Goal: Information Seeking & Learning: Check status

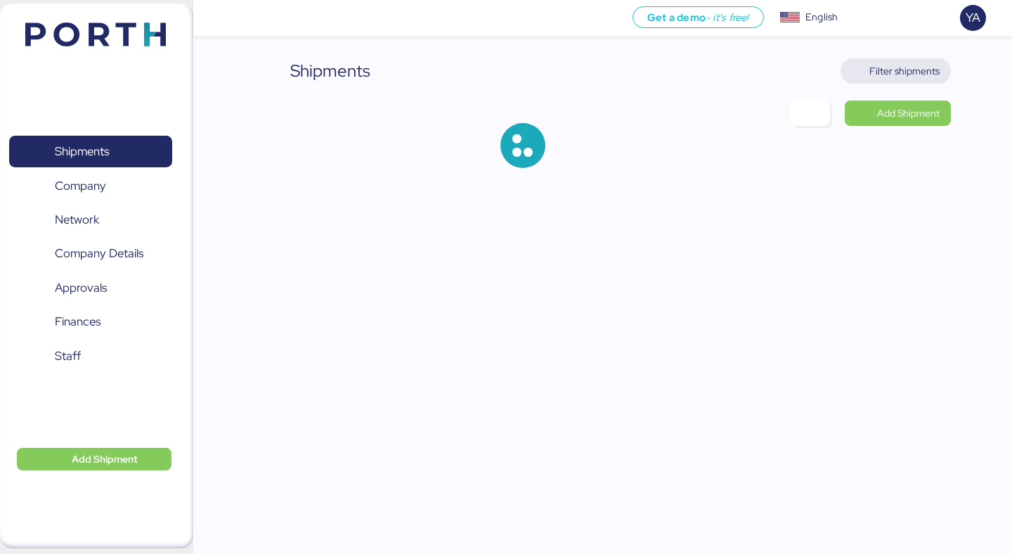
click at [915, 72] on span "Filter shipments" at bounding box center [904, 71] width 70 height 17
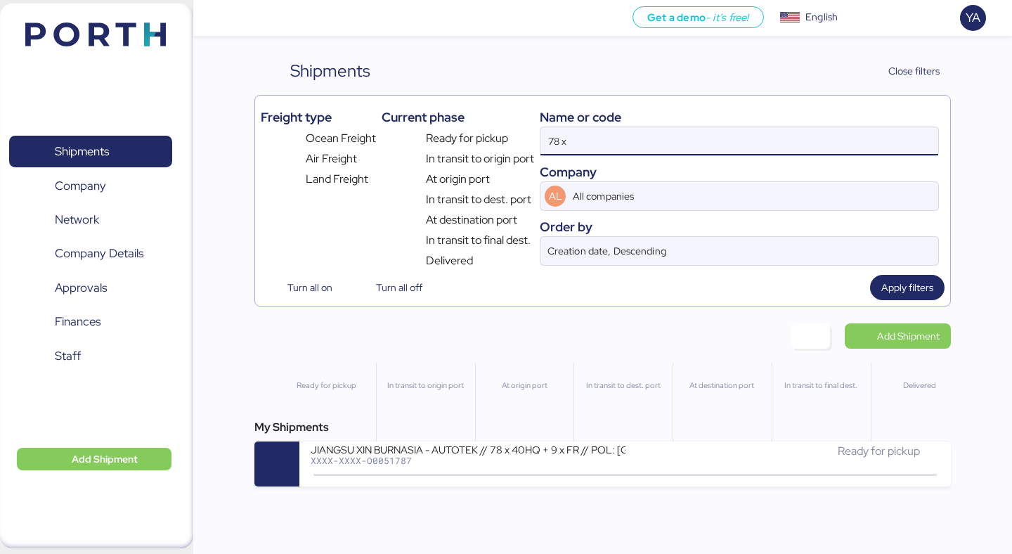
click at [741, 152] on input "78 x" at bounding box center [739, 141] width 398 height 28
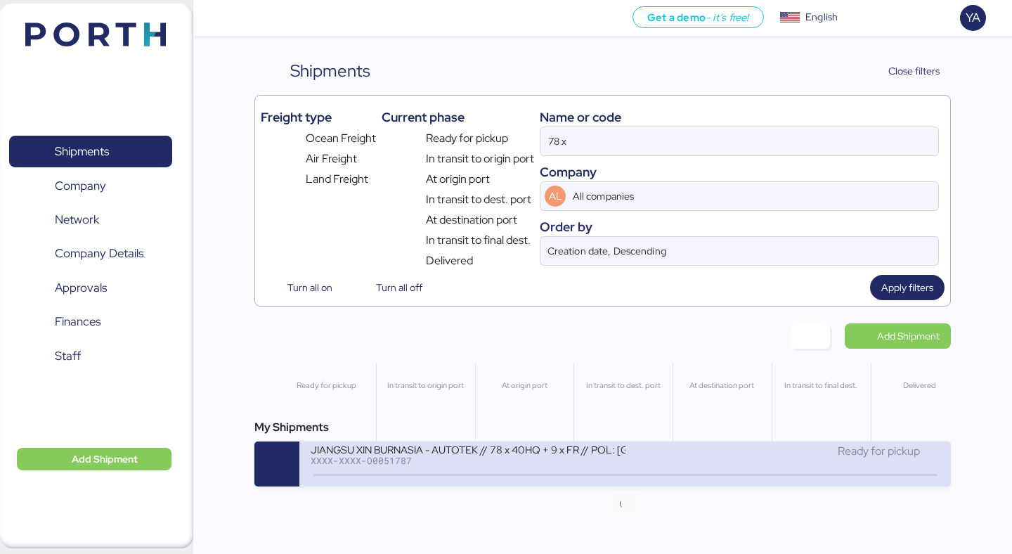
click at [609, 469] on icon at bounding box center [625, 474] width 67 height 15
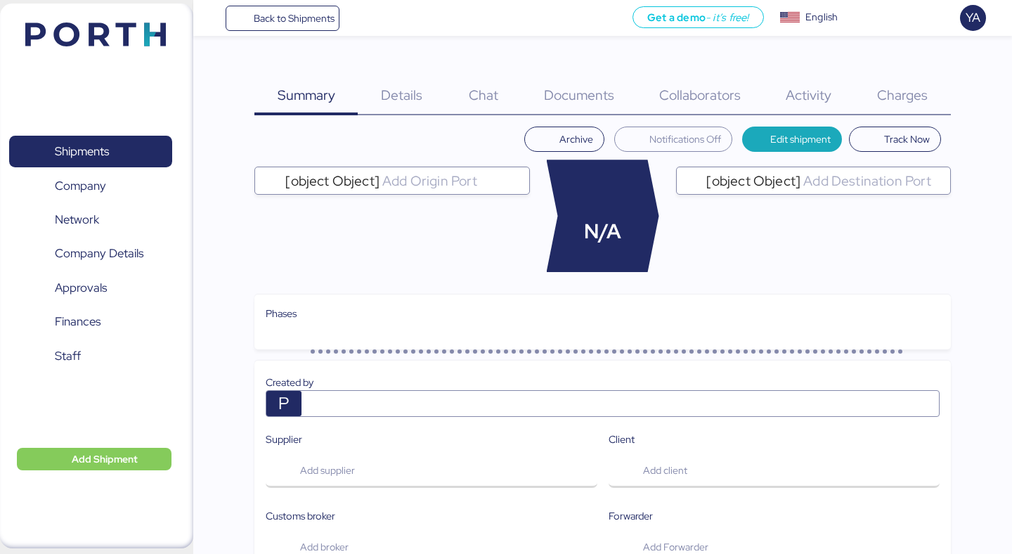
click at [918, 77] on div "Charges 0" at bounding box center [902, 86] width 96 height 57
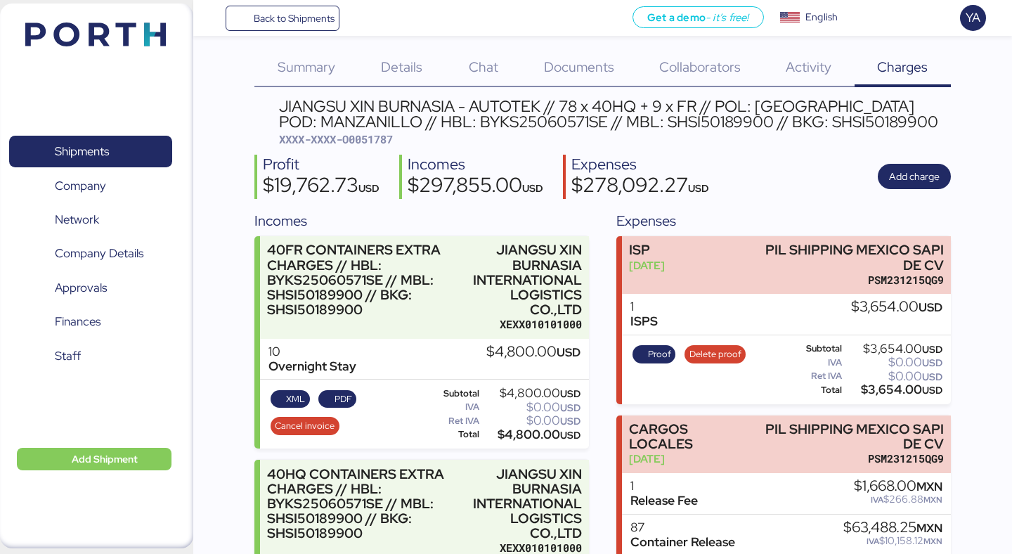
scroll to position [18, 0]
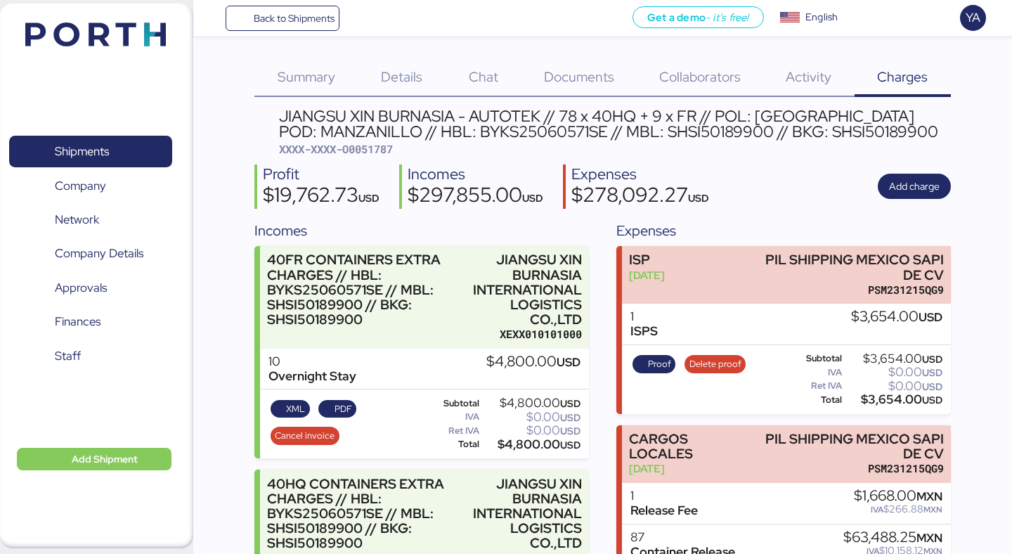
click at [283, 195] on div "$19,762.73 USD" at bounding box center [321, 197] width 117 height 24
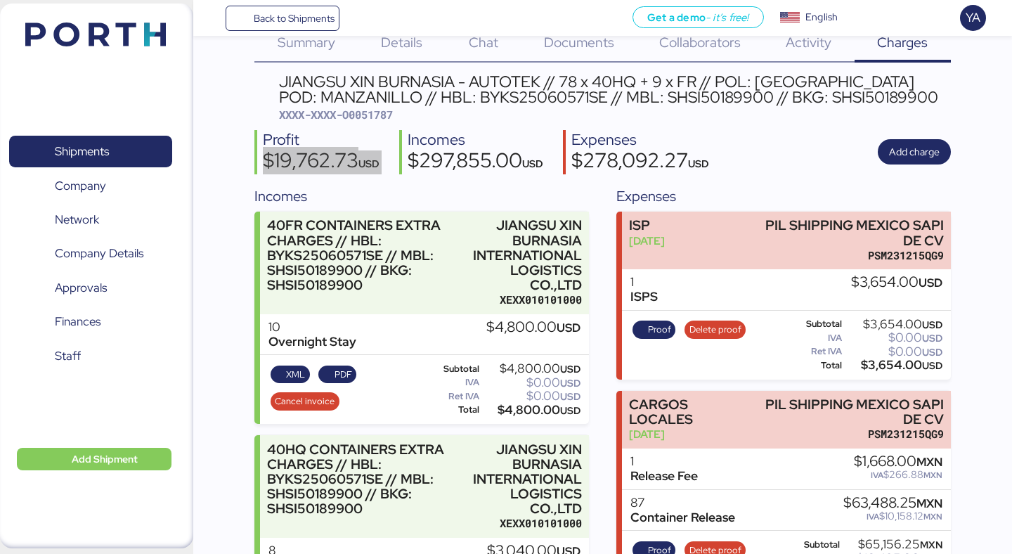
scroll to position [0, 0]
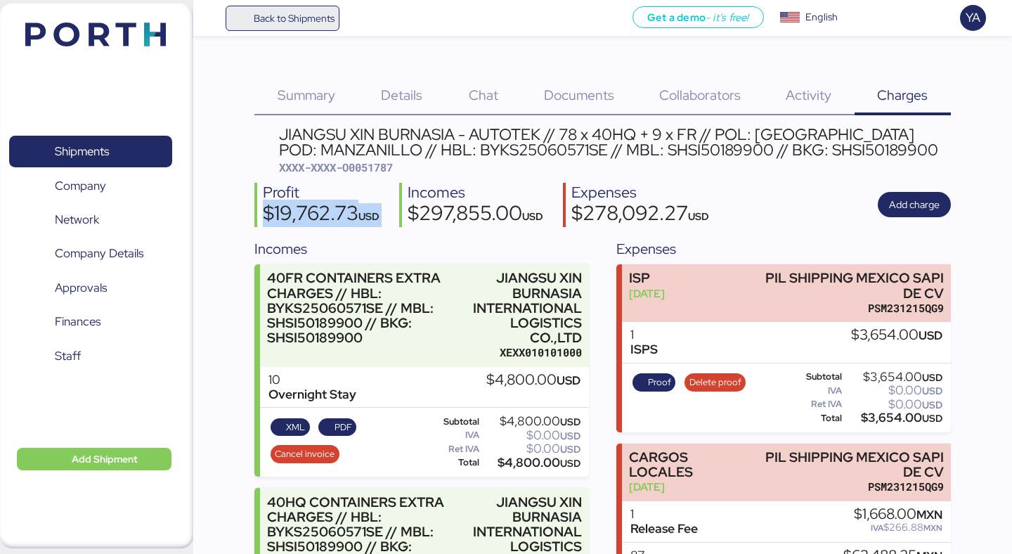
click at [291, 18] on span "Back to Shipments" at bounding box center [294, 18] width 81 height 17
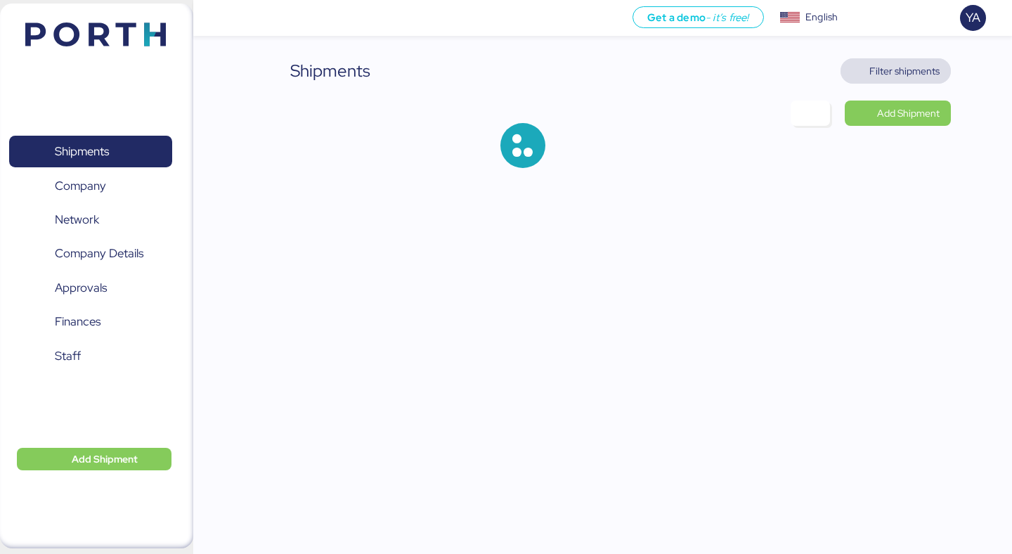
click at [883, 76] on span "Filter shipments" at bounding box center [904, 71] width 70 height 17
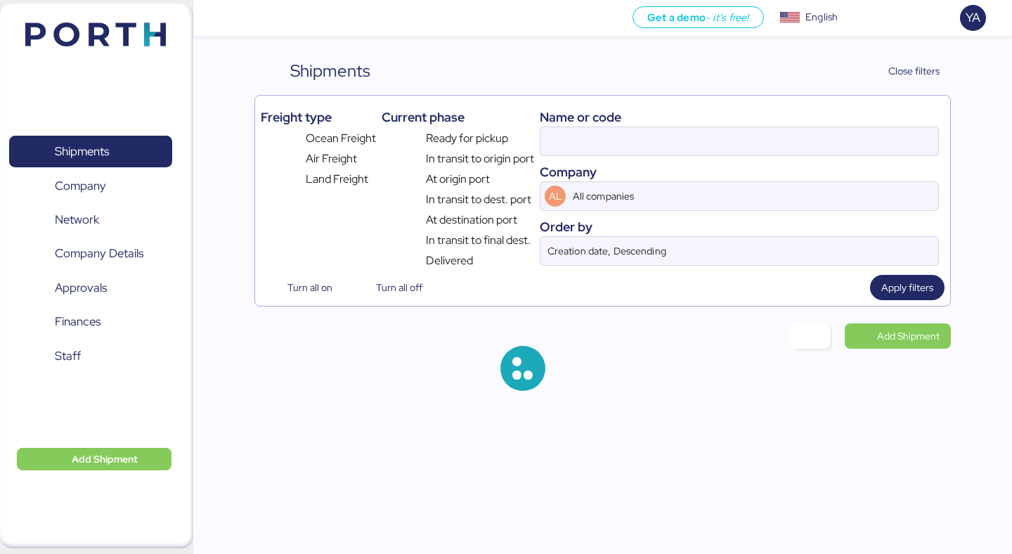
click at [710, 161] on div "Name or code Company AL All companies Order by Creation date, Descending" at bounding box center [739, 185] width 399 height 168
click at [708, 158] on div "Name or code Company AL All companies Order by Creation date, Descending" at bounding box center [739, 185] width 399 height 168
click at [707, 148] on input at bounding box center [739, 141] width 398 height 28
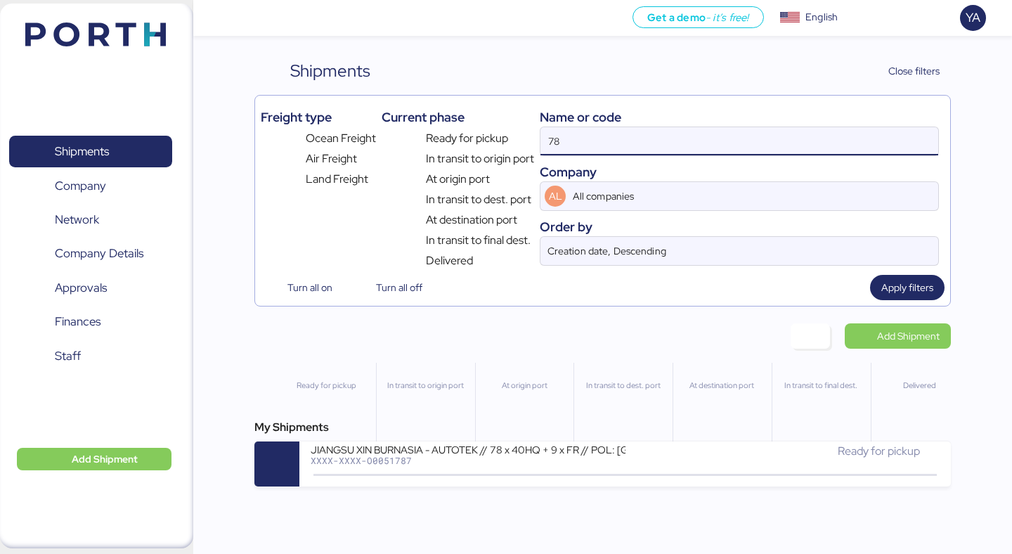
type input "7"
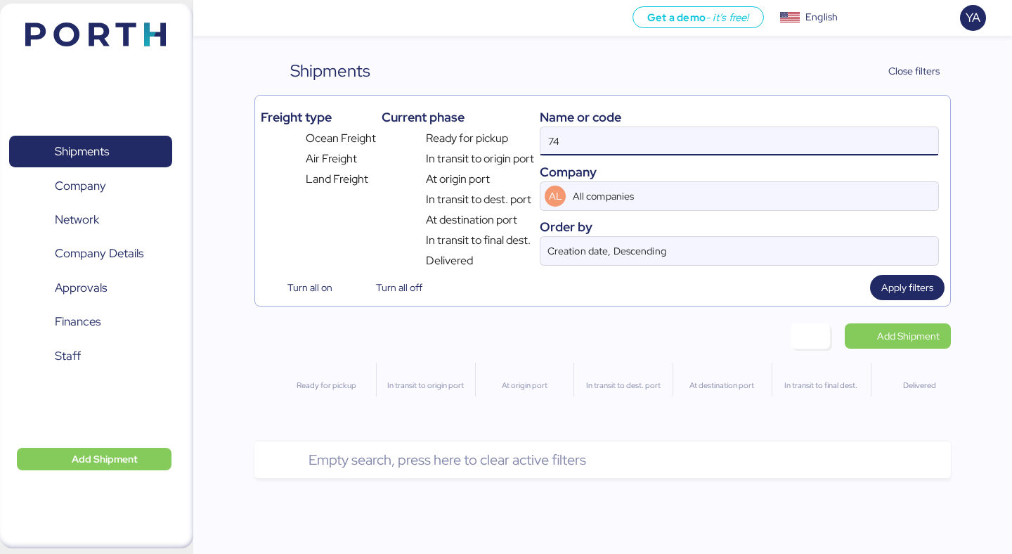
type input "7"
type input "47x"
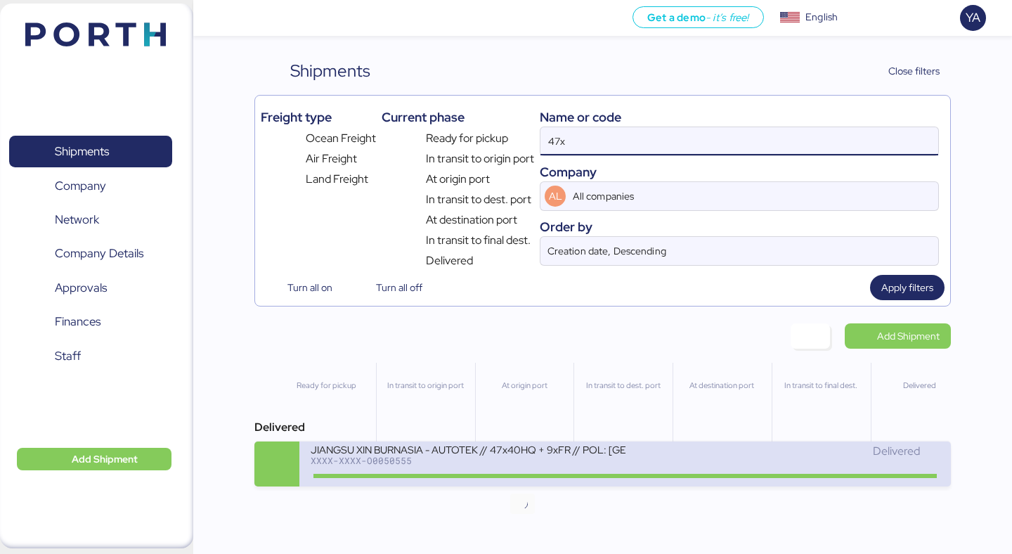
click at [512, 474] on icon at bounding box center [521, 474] width 67 height 15
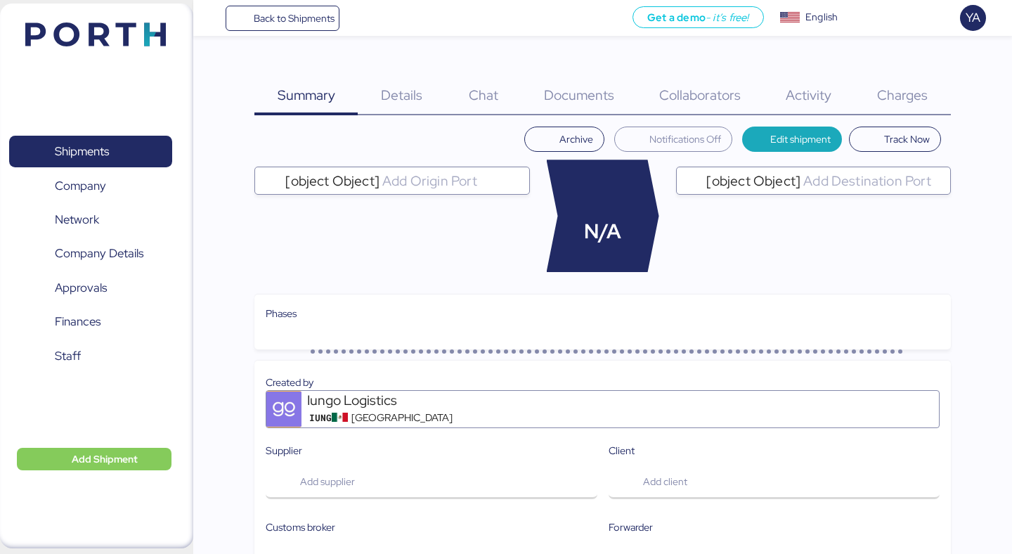
click at [921, 67] on div "Charges 0" at bounding box center [902, 86] width 96 height 57
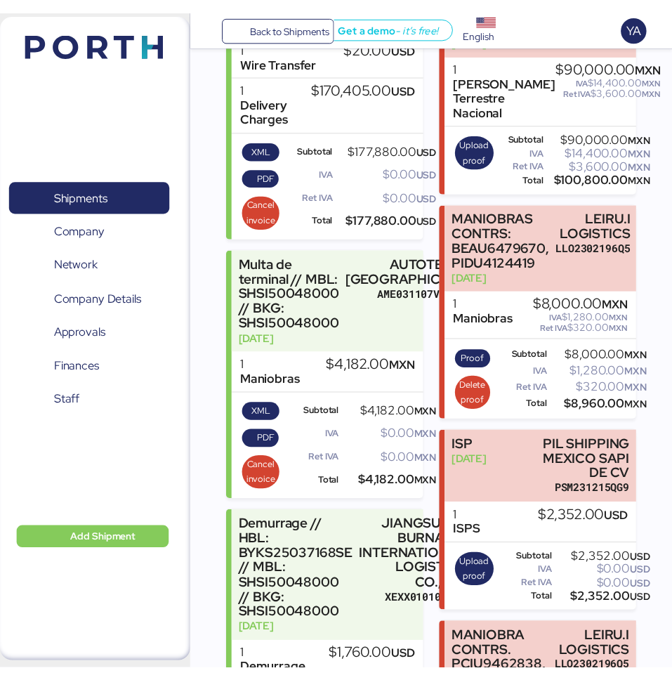
scroll to position [659, 0]
